Goal: Information Seeking & Learning: Compare options

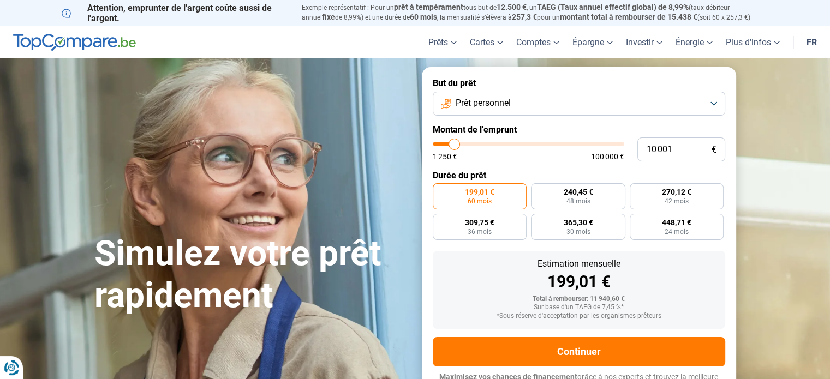
click at [223, 73] on div "Simulez votre prêt rapidement But du prêt Prêt personnel Montant de l'emprunt 1…" at bounding box center [415, 235] width 655 height 337
click at [715, 111] on button "Prêt personnel" at bounding box center [579, 104] width 293 height 24
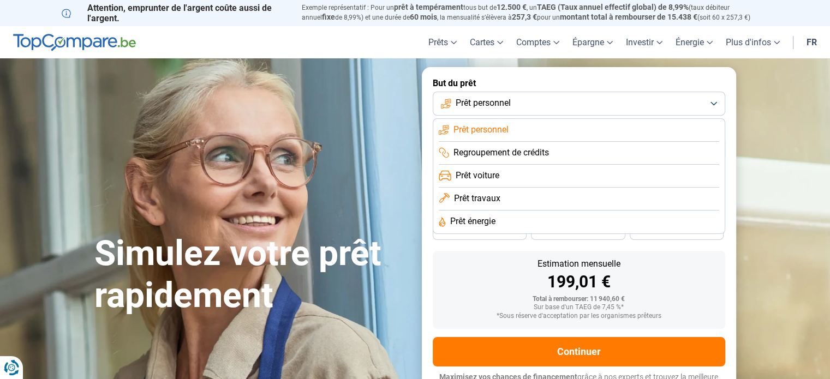
click at [424, 183] on form "But du prêt Prêt personnel Prêt personnel Regroupement de crédits Prêt voiture …" at bounding box center [579, 235] width 314 height 337
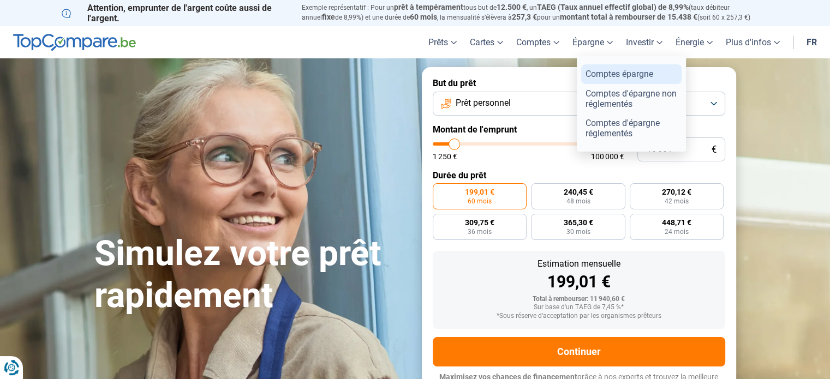
click at [607, 77] on link "Comptes épargne" at bounding box center [631, 73] width 100 height 19
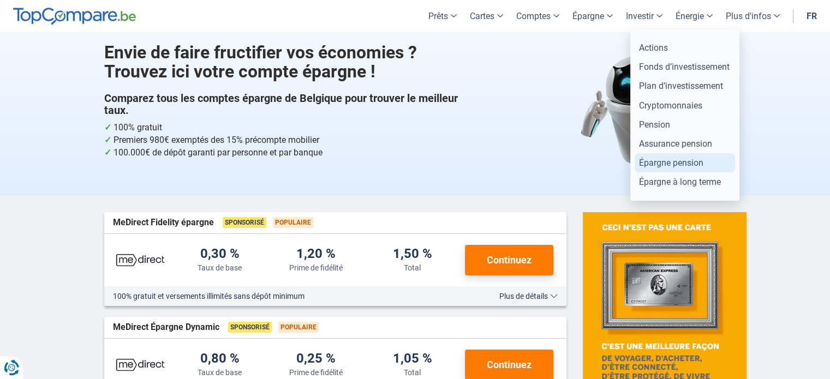
click at [660, 164] on link "Épargne pension" at bounding box center [685, 162] width 100 height 19
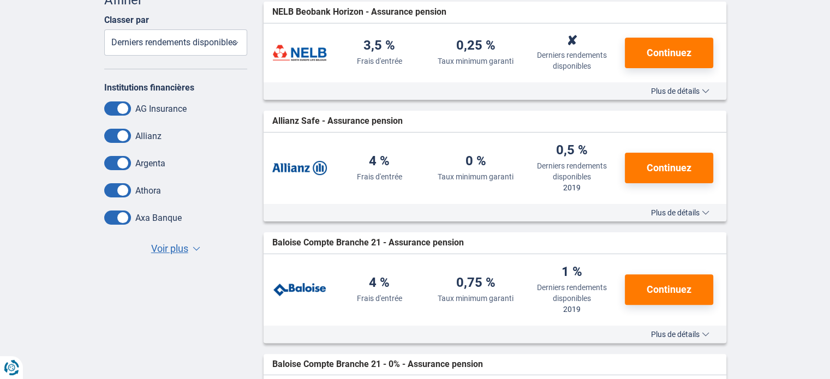
scroll to position [306, 0]
